Goal: Find contact information

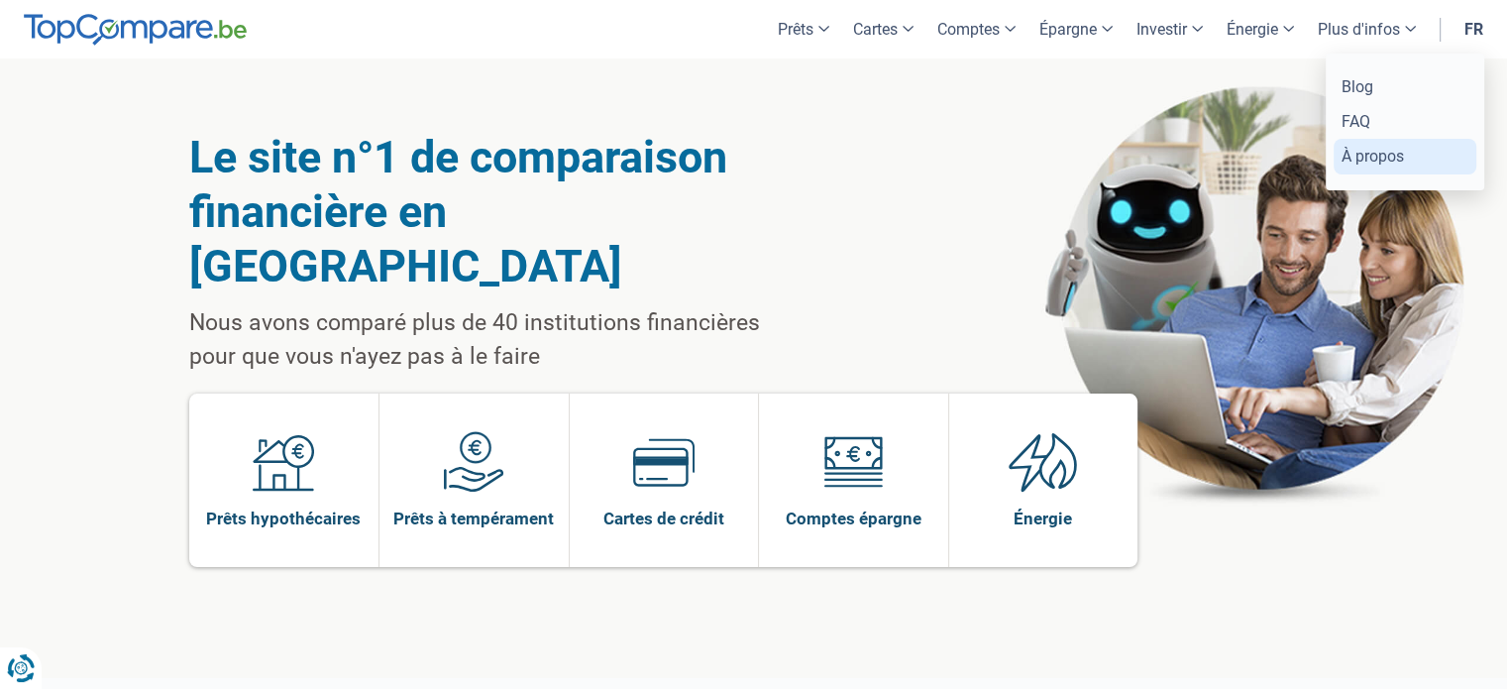
click at [1383, 154] on link "À propos" at bounding box center [1404, 156] width 143 height 35
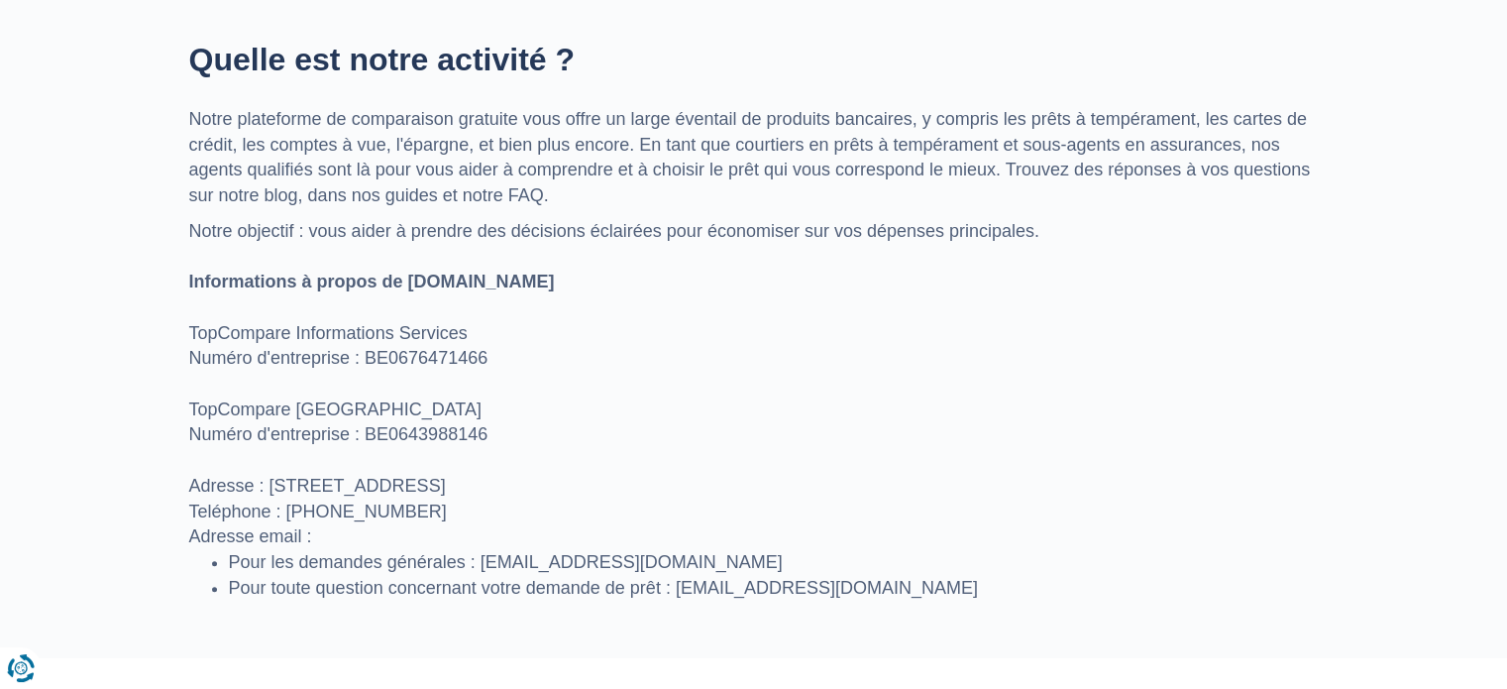
scroll to position [858, 0]
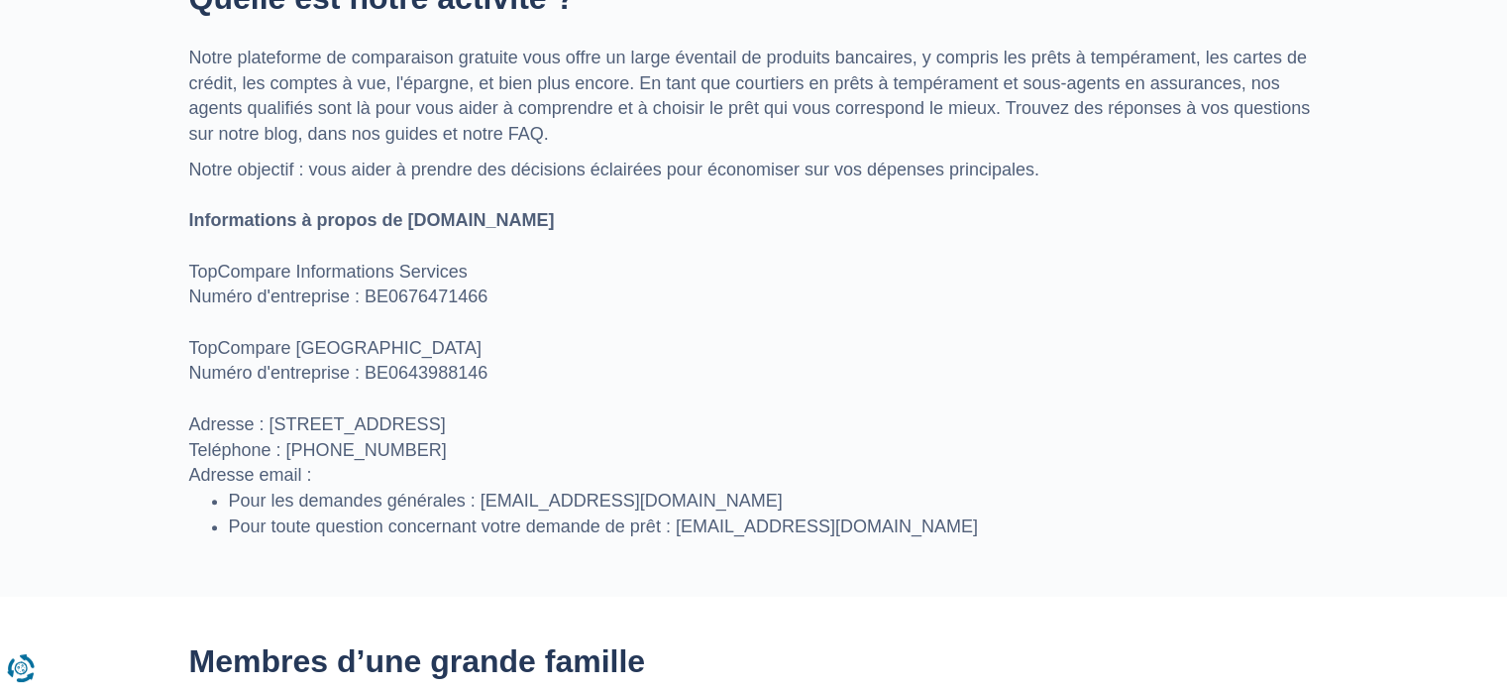
drag, startPoint x: 269, startPoint y: 422, endPoint x: 559, endPoint y: 418, distance: 289.3
click at [559, 418] on p "Notre objectif : vous aider à prendre des décisions éclairées pour économiser s…" at bounding box center [753, 323] width 1129 height 331
copy p "Rue de Livourne 7, 1060 Saint-Gilles"
click at [1107, 451] on p "Notre objectif : vous aider à prendre des décisions éclairées pour économiser s…" at bounding box center [753, 323] width 1129 height 331
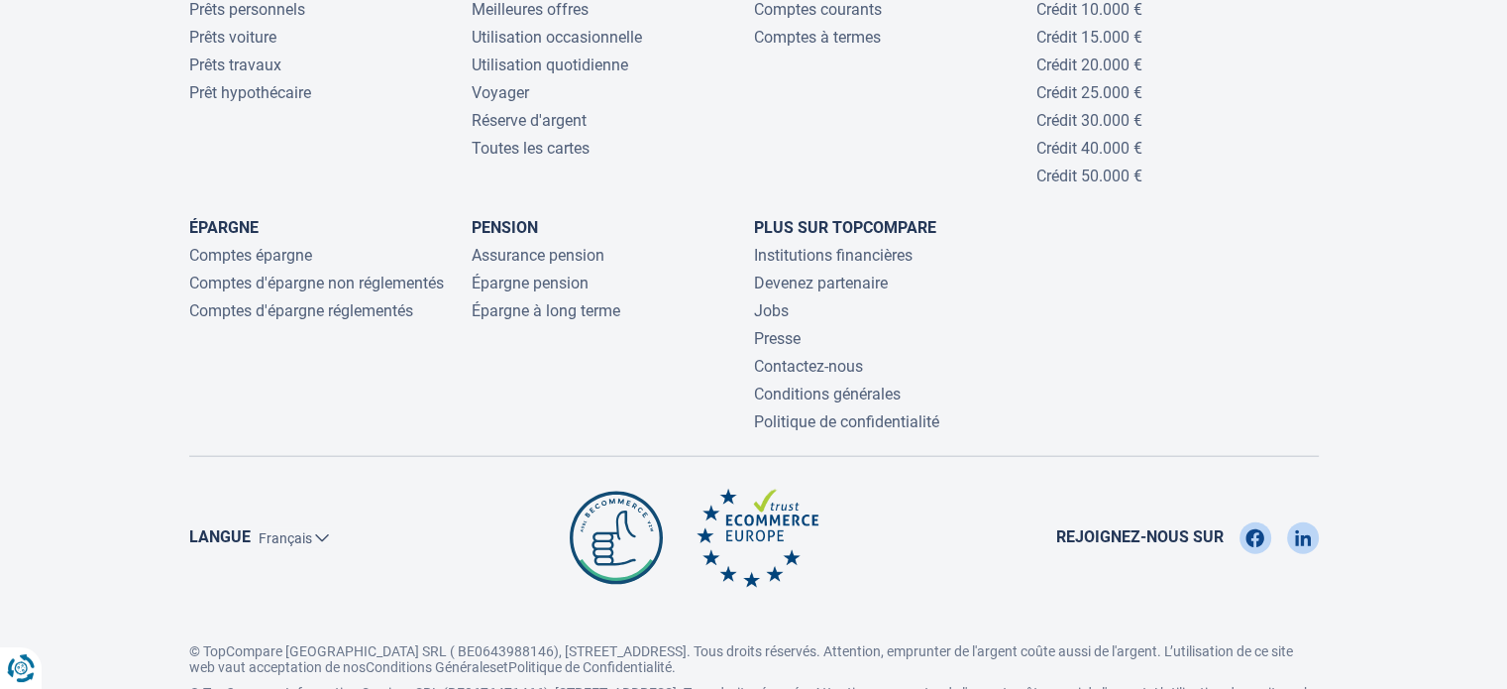
scroll to position [4521, 0]
